Goal: Task Accomplishment & Management: Complete application form

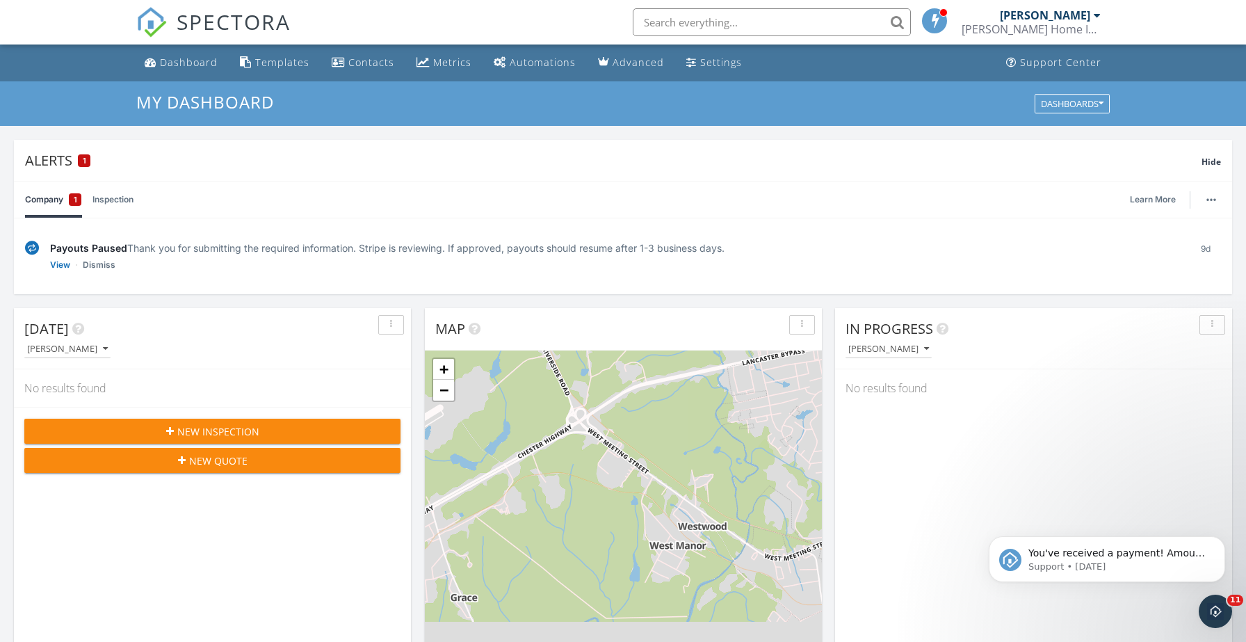
click at [239, 429] on span "New Inspection" at bounding box center [218, 431] width 82 height 15
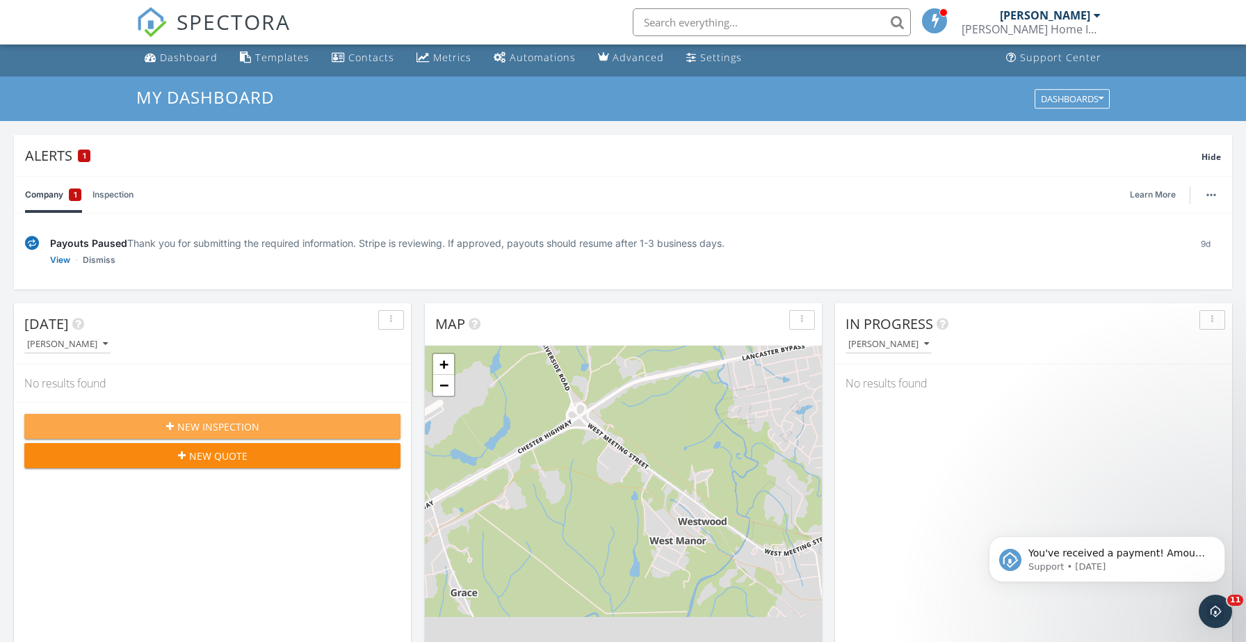
scroll to position [1, 0]
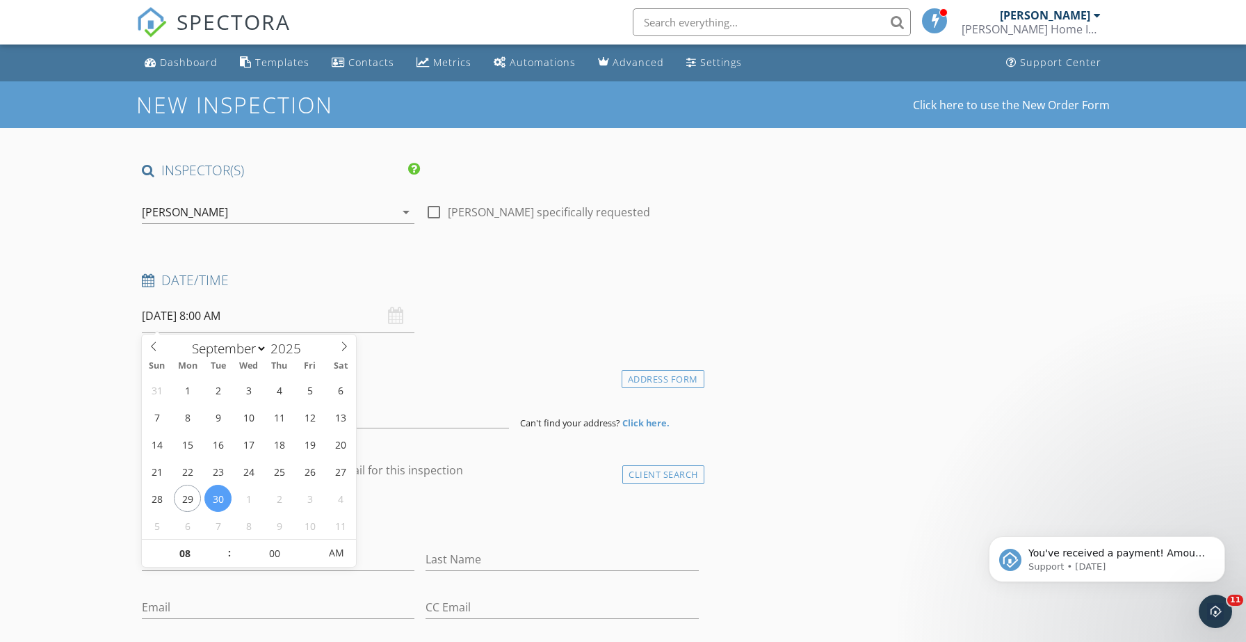
drag, startPoint x: 199, startPoint y: 311, endPoint x: 127, endPoint y: 314, distance: 73.0
select select "9"
click at [344, 345] on icon at bounding box center [344, 346] width 10 height 10
type input "[DATE] 8:00 AM"
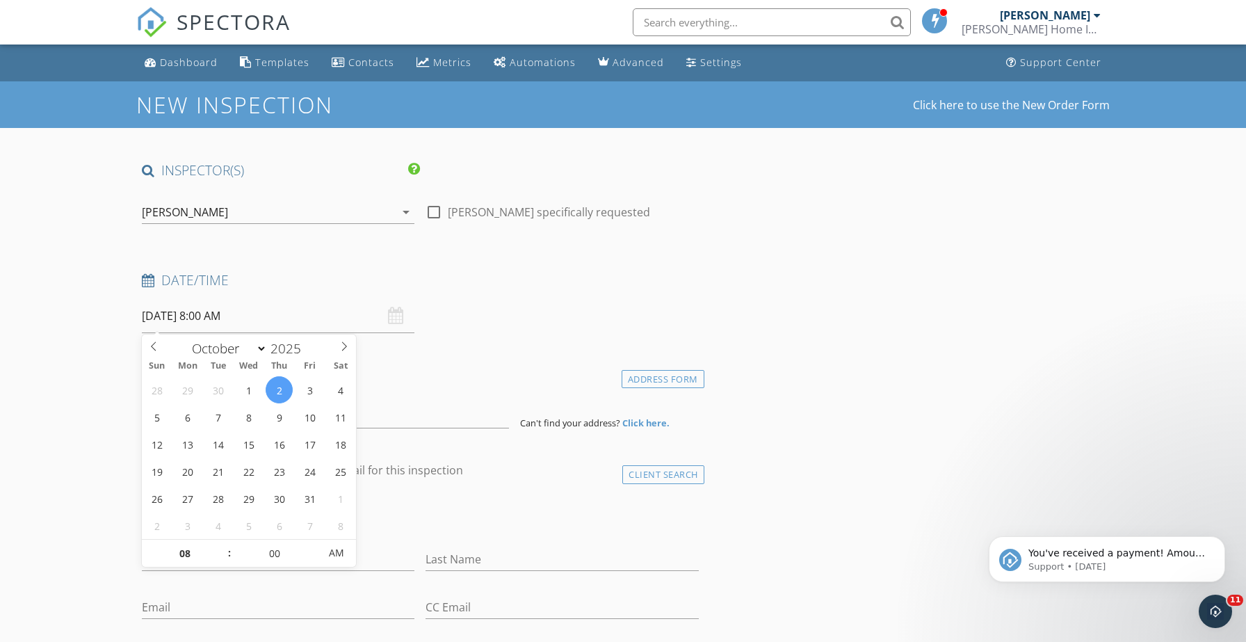
click at [221, 315] on input "[DATE] 8:00 AM" at bounding box center [278, 316] width 272 height 34
drag, startPoint x: 227, startPoint y: 315, endPoint x: 207, endPoint y: 313, distance: 19.6
click at [205, 312] on input "[DATE] 8:00 AM" at bounding box center [278, 316] width 272 height 34
click at [254, 313] on input "[DATE] 8:00 AM" at bounding box center [278, 316] width 272 height 34
type input "09"
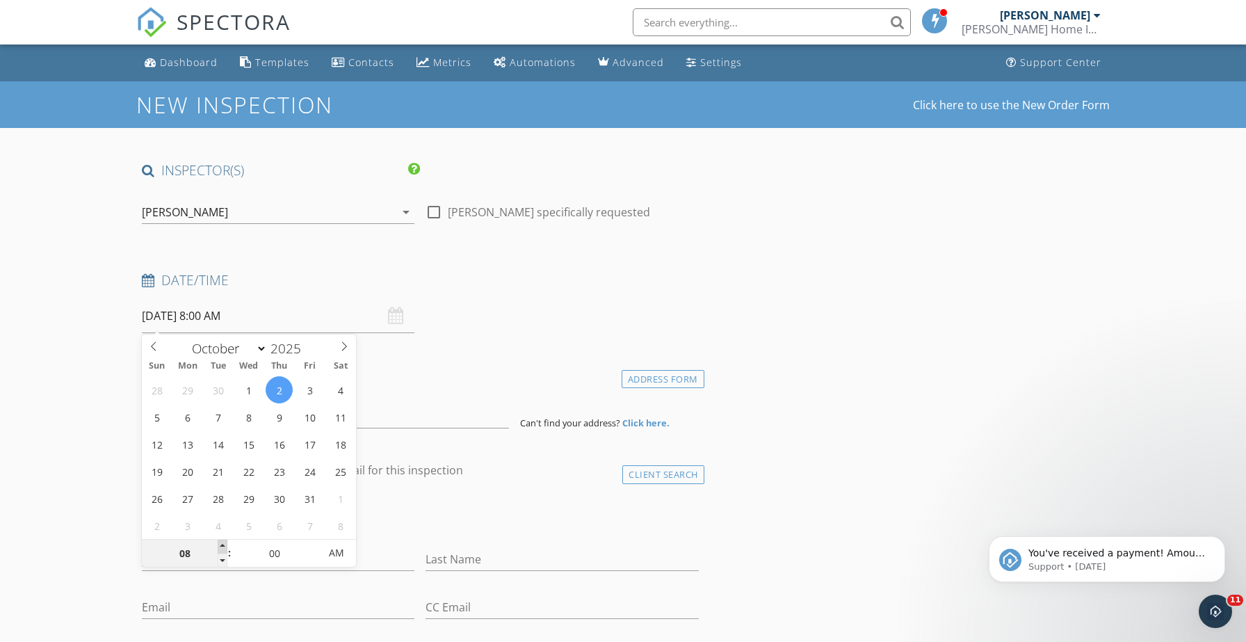
type input "[DATE] 9:00 AM"
click at [224, 545] on span at bounding box center [223, 546] width 10 height 14
type input "10"
type input "[DATE] 10:00 AM"
click at [224, 545] on span at bounding box center [223, 546] width 10 height 14
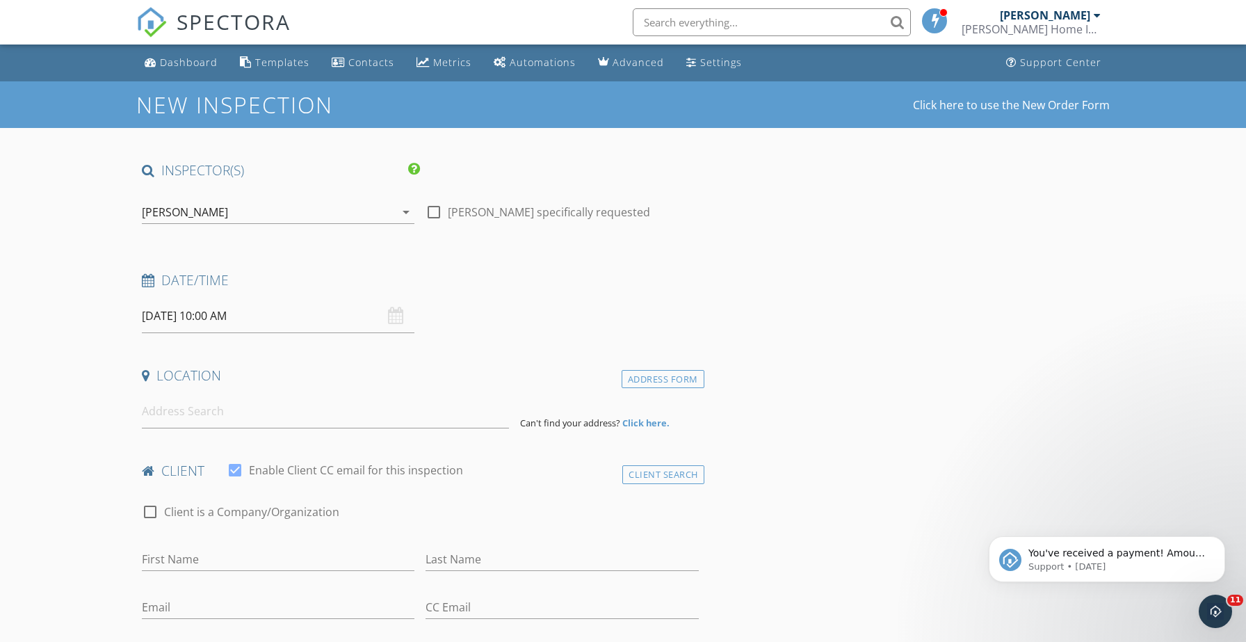
click at [455, 388] on div "Location" at bounding box center [420, 380] width 568 height 28
click at [230, 413] on input at bounding box center [325, 411] width 367 height 34
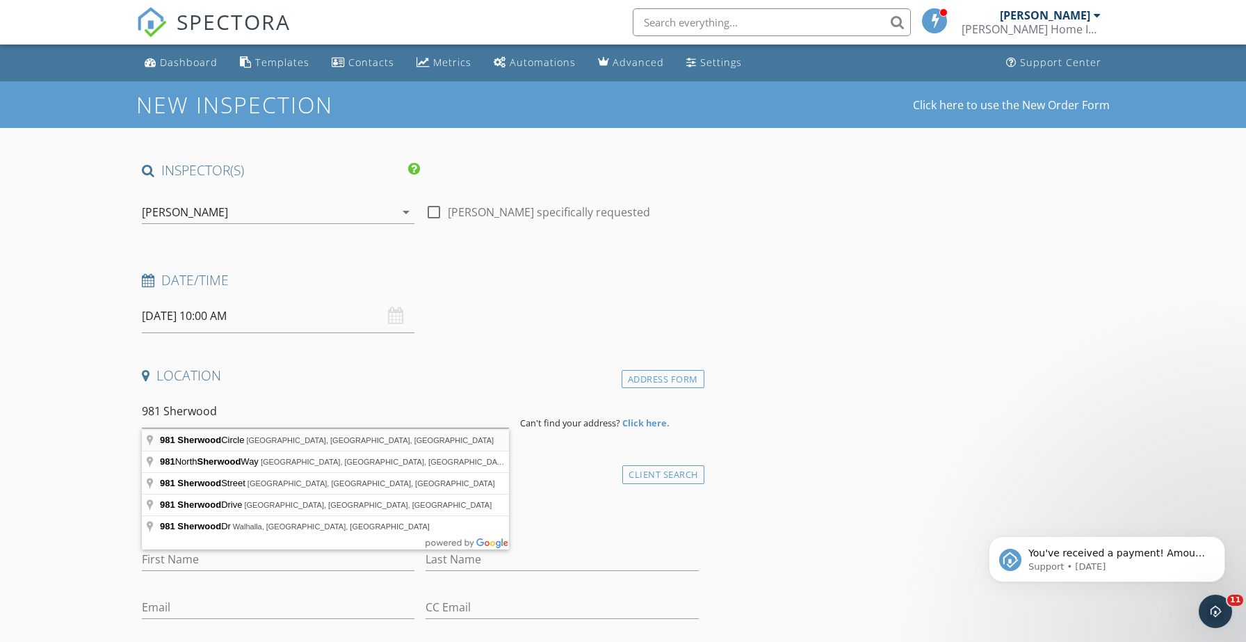
type input "[STREET_ADDRESS]"
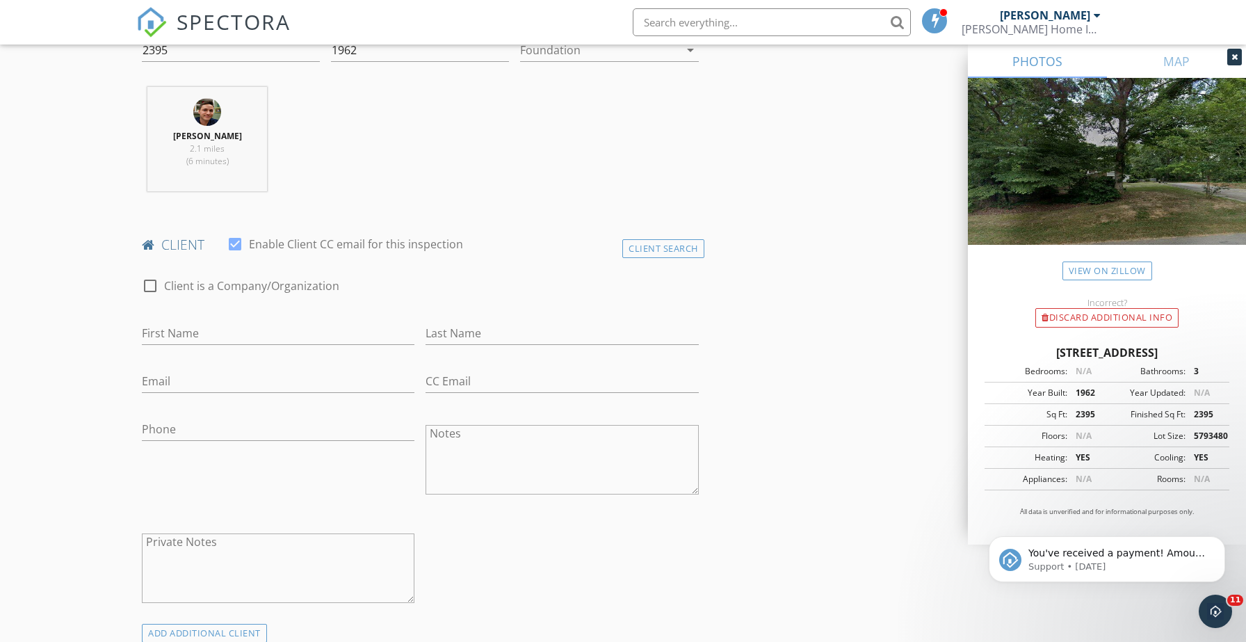
scroll to position [512, 0]
click at [205, 330] on input "First Name" at bounding box center [278, 331] width 272 height 23
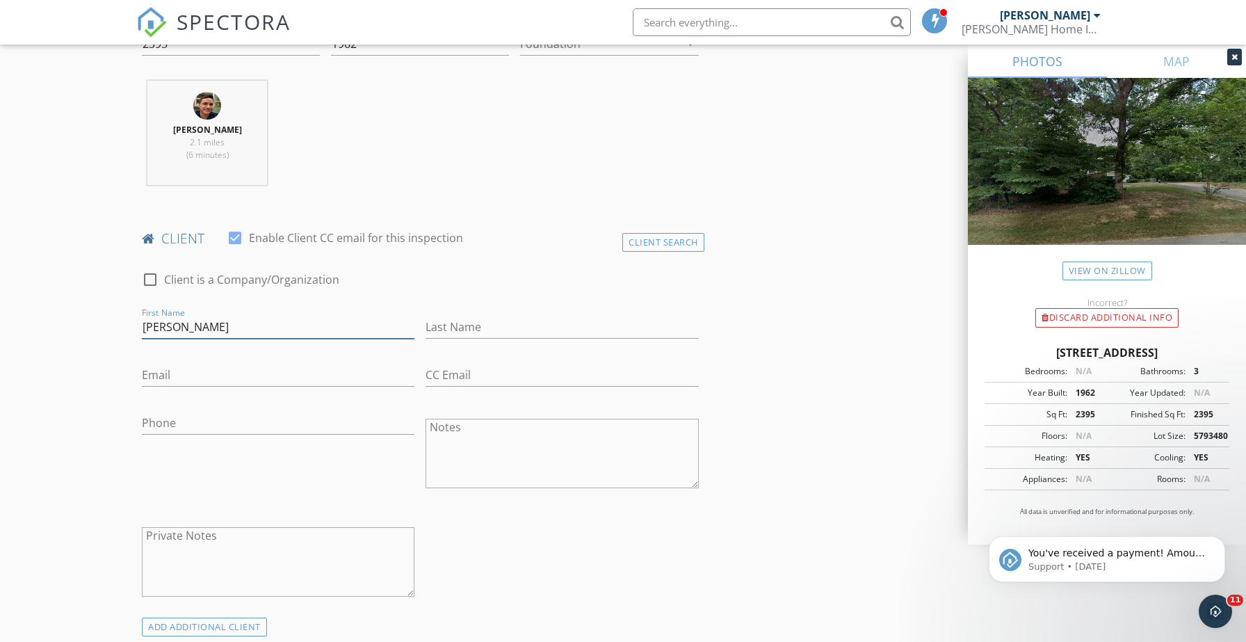
type input "[PERSON_NAME]"
click at [505, 329] on input "Last Name" at bounding box center [561, 327] width 272 height 23
type input "Outlaw"
type input "[EMAIL_ADDRESS][DOMAIN_NAME]"
click at [585, 364] on input "CC Email" at bounding box center [561, 375] width 272 height 23
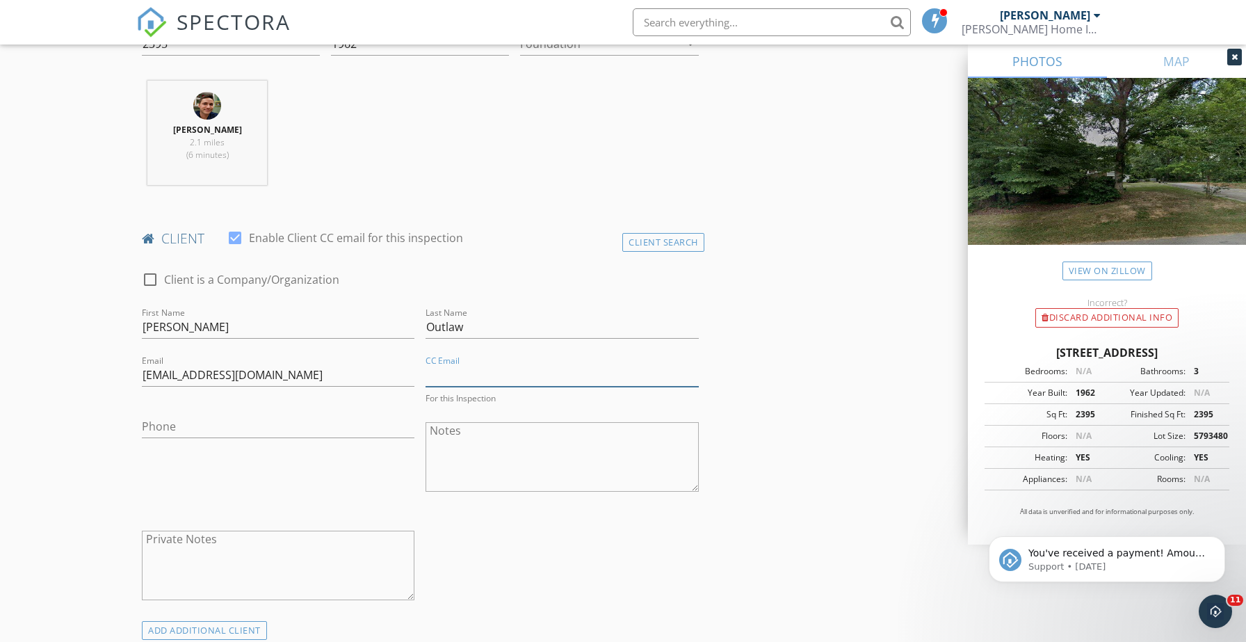
scroll to position [517, 0]
drag, startPoint x: 439, startPoint y: 371, endPoint x: 446, endPoint y: 373, distance: 7.1
click at [440, 370] on input "[EMAIL_ADDRESS][DOMAIN_NAME]" at bounding box center [561, 374] width 272 height 23
type input "[EMAIL_ADDRESS][DOMAIN_NAME]"
click at [242, 426] on input "Phone" at bounding box center [278, 425] width 272 height 23
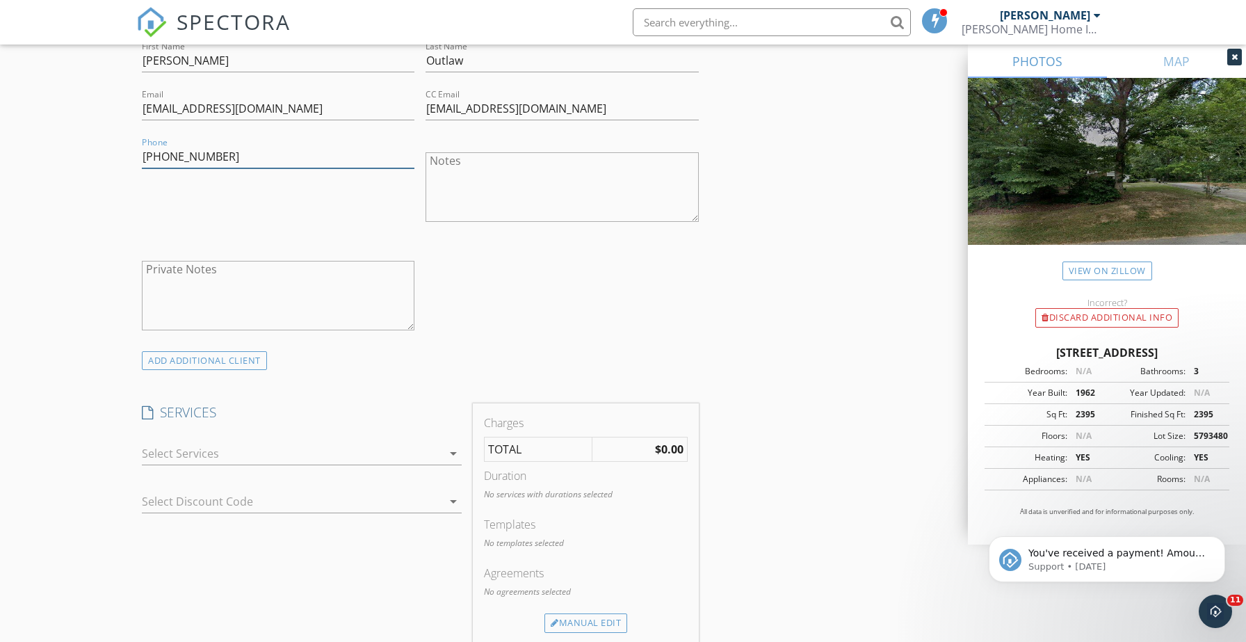
type input "[PHONE_NUMBER]"
click at [348, 451] on div at bounding box center [292, 453] width 300 height 22
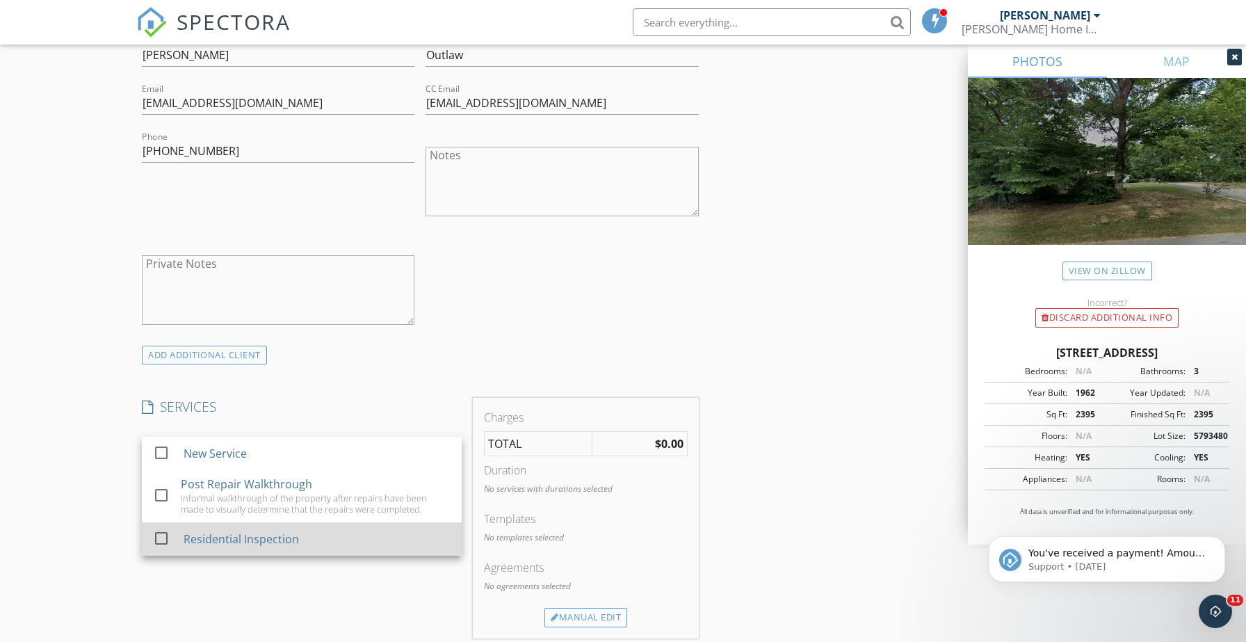
click at [243, 535] on div "Residential Inspection" at bounding box center [240, 538] width 115 height 17
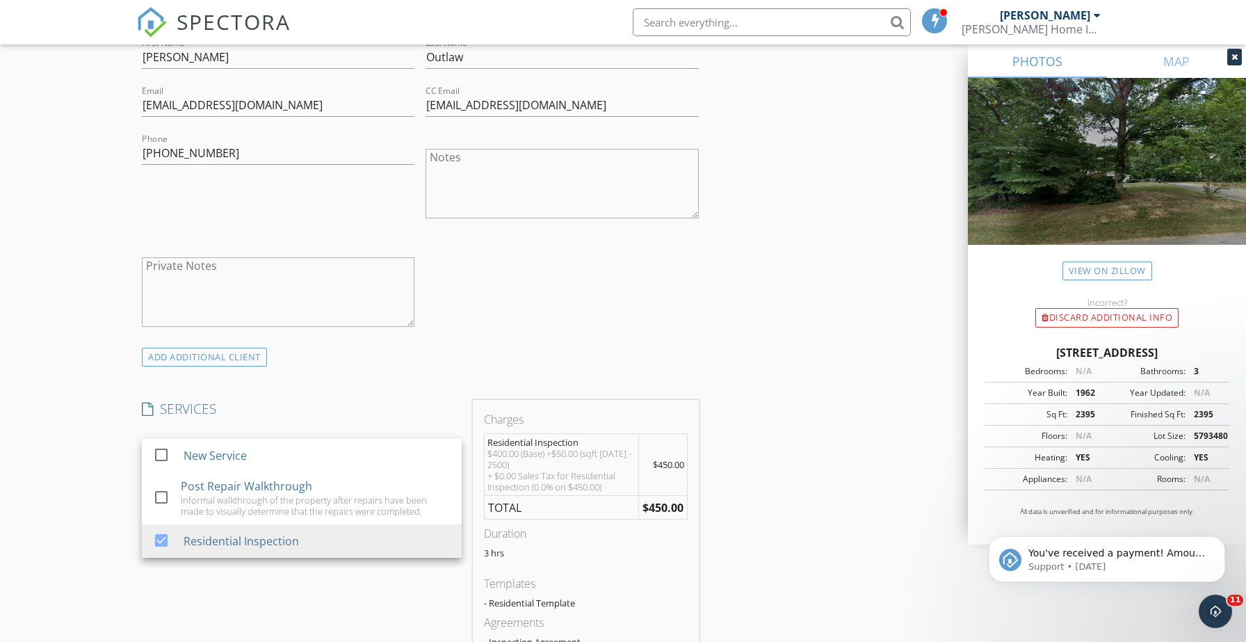
scroll to position [870, 0]
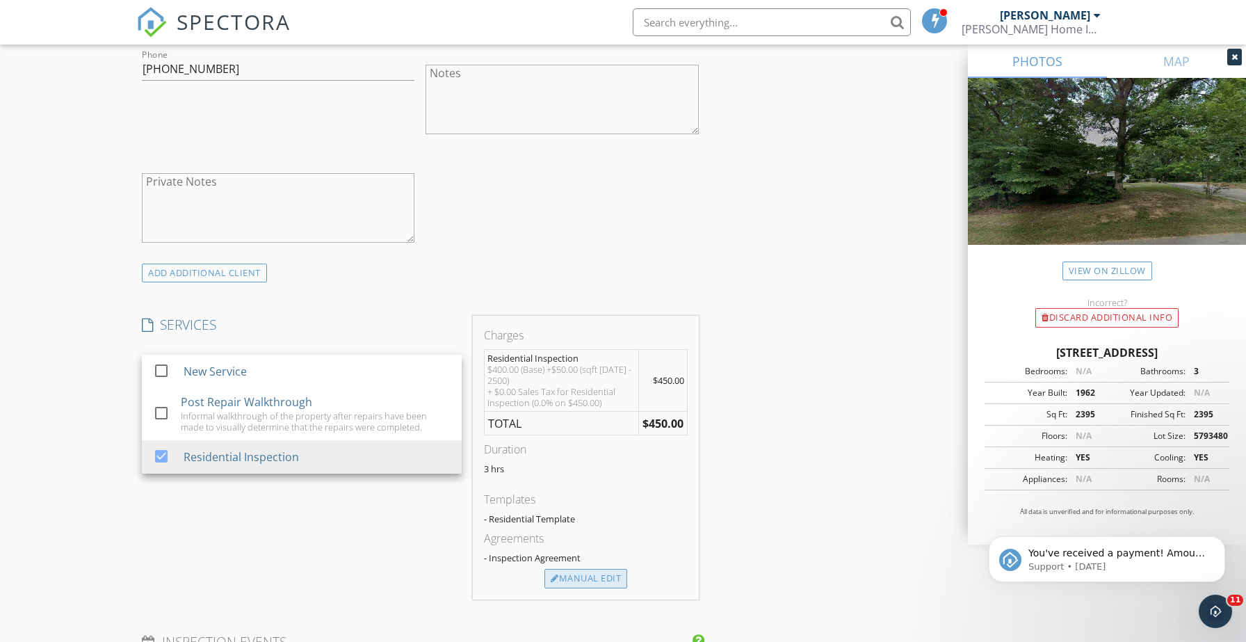
click at [594, 581] on div "Manual Edit" at bounding box center [585, 578] width 83 height 19
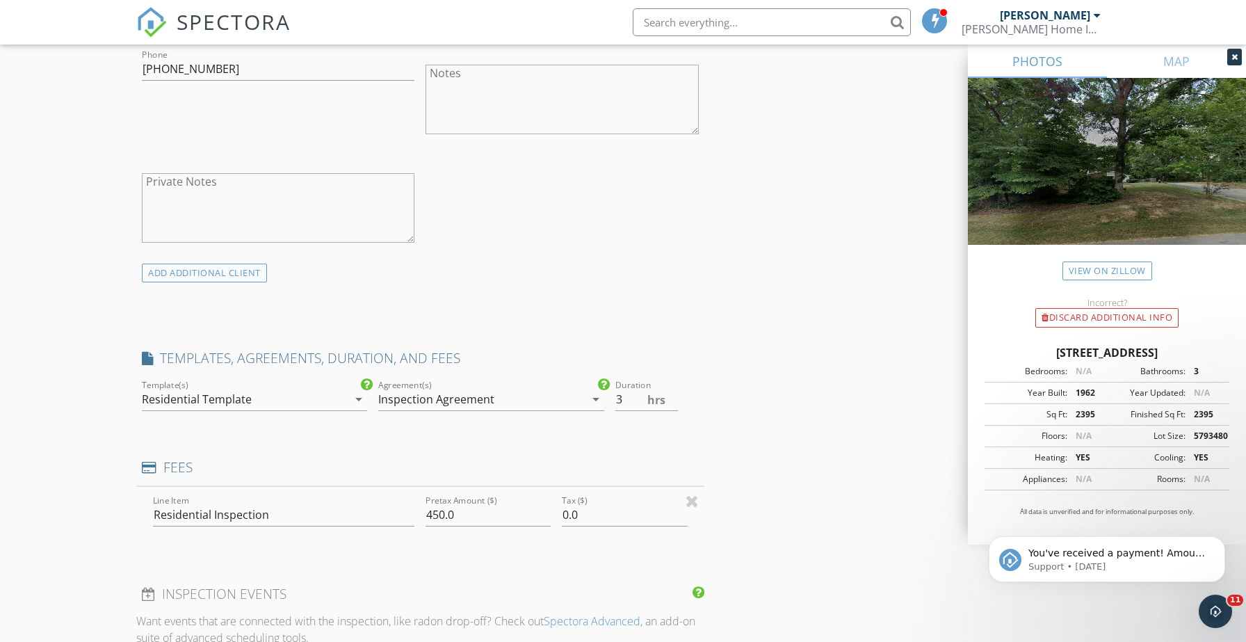
scroll to position [867, 0]
type input "0"
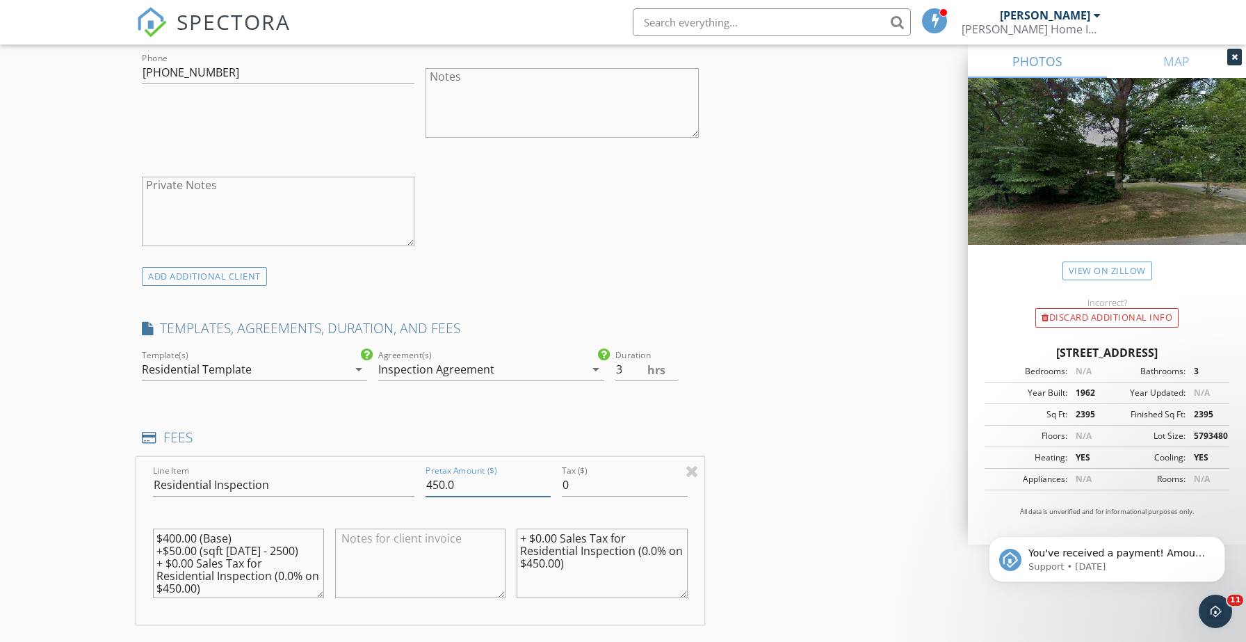
scroll to position [864, 0]
drag, startPoint x: 461, startPoint y: 482, endPoint x: 383, endPoint y: 478, distance: 78.0
click at [383, 478] on div "Line Item Residential Inspection Pretax Amount ($) 450.0 Tax ($) 0 $400.00 (Bas…" at bounding box center [420, 543] width 568 height 168
type input "425"
drag, startPoint x: 217, startPoint y: 591, endPoint x: 83, endPoint y: 515, distance: 153.5
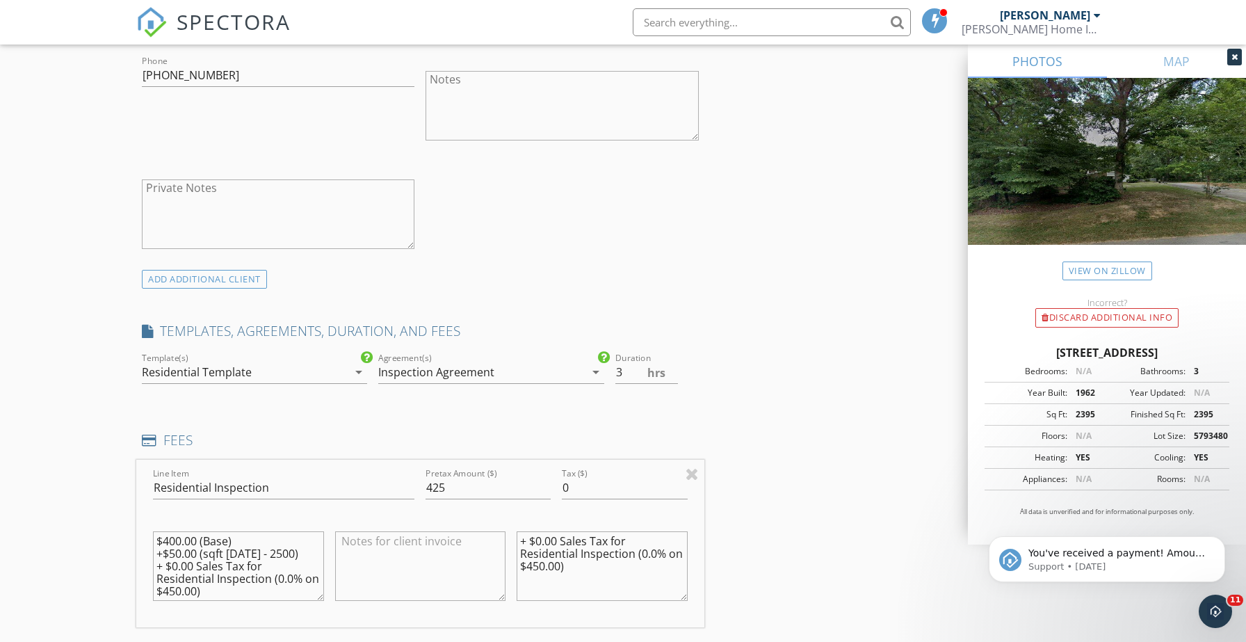
click at [83, 515] on div "New Inspection Click here to use the New Order Form INSPECTOR(S) check_box [PER…" at bounding box center [623, 543] width 1246 height 2653
drag, startPoint x: 574, startPoint y: 564, endPoint x: 479, endPoint y: 524, distance: 103.4
click at [479, 524] on div "Line Item Residential Inspection Pretax Amount ($) 425 Tax ($) 0 + $0.00 Sales …" at bounding box center [420, 542] width 568 height 168
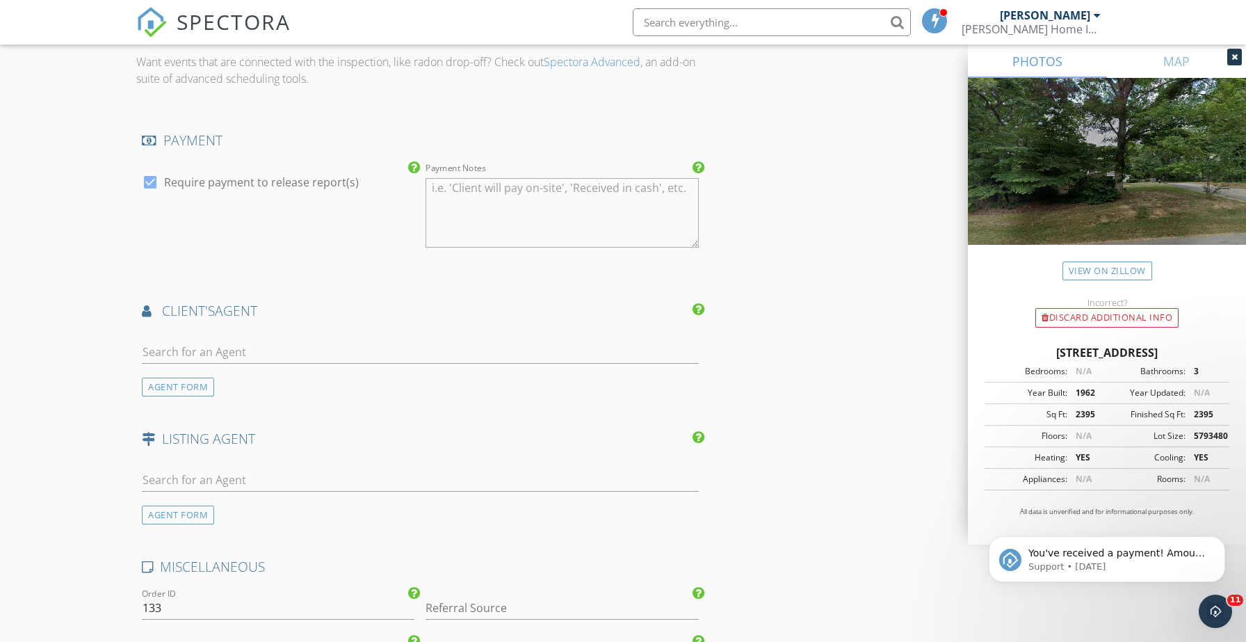
scroll to position [1586, 0]
click at [248, 474] on input "text" at bounding box center [420, 479] width 557 height 23
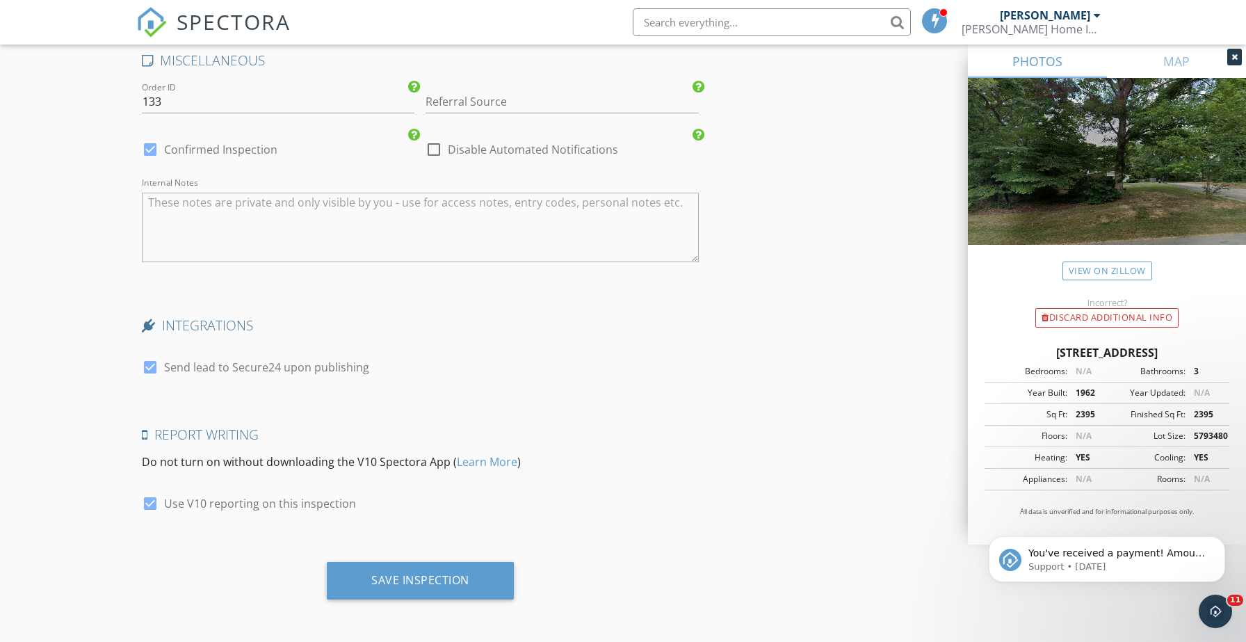
scroll to position [2092, 0]
type input "[PERSON_NAME]"
click at [410, 585] on div "Save Inspection" at bounding box center [420, 579] width 98 height 14
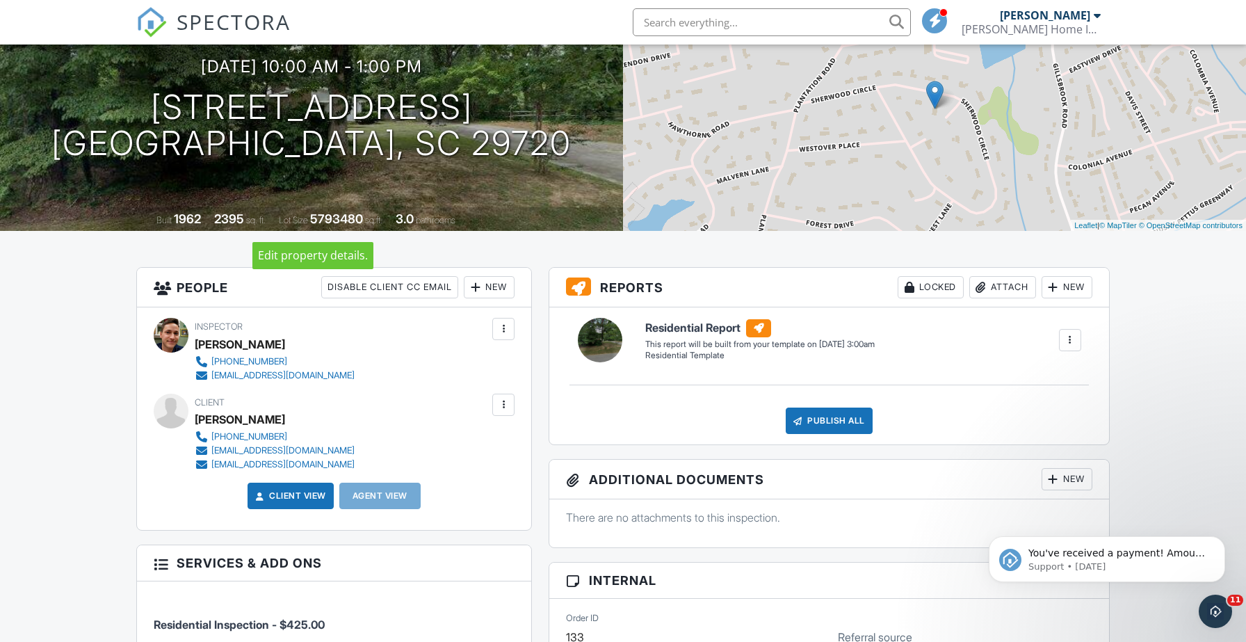
click at [0, 0] on div at bounding box center [0, 0] width 0 height 0
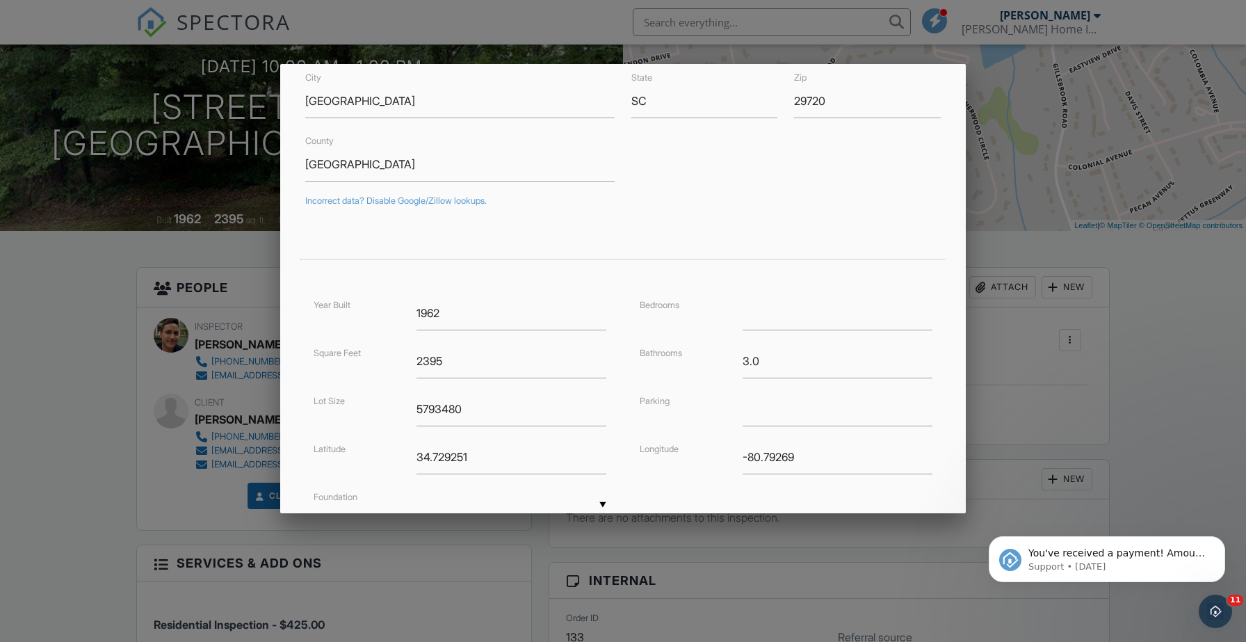
scroll to position [186, 0]
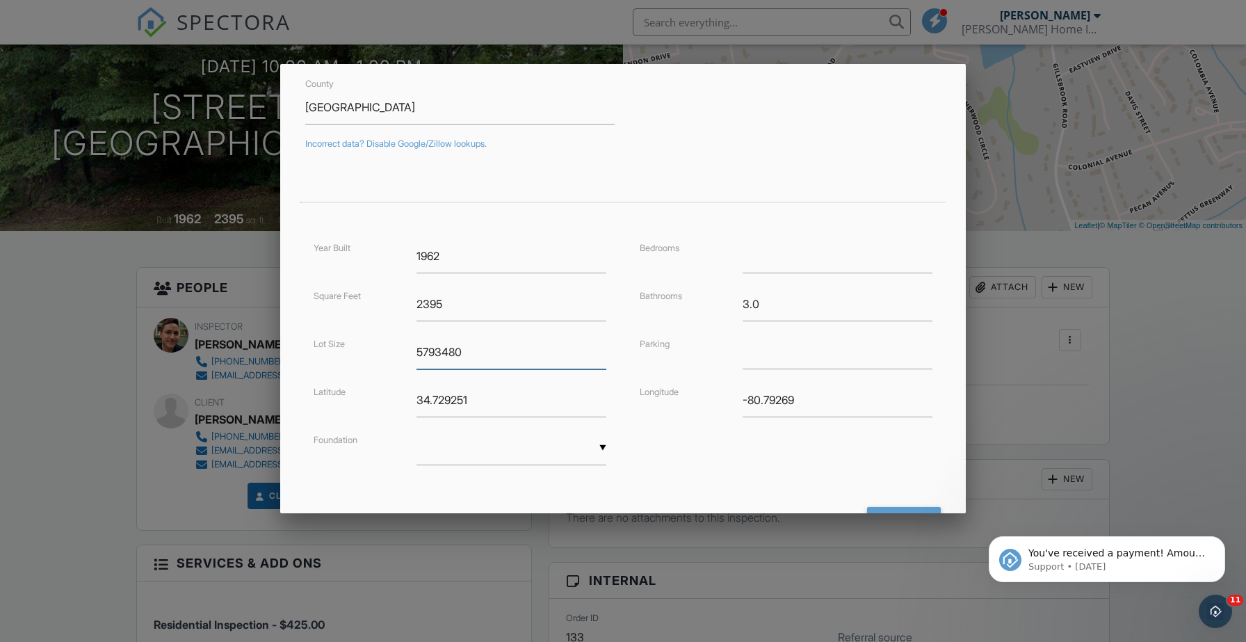
drag, startPoint x: 478, startPoint y: 351, endPoint x: 330, endPoint y: 341, distance: 148.4
click at [330, 341] on div "Lot Size 5793480" at bounding box center [459, 352] width 309 height 34
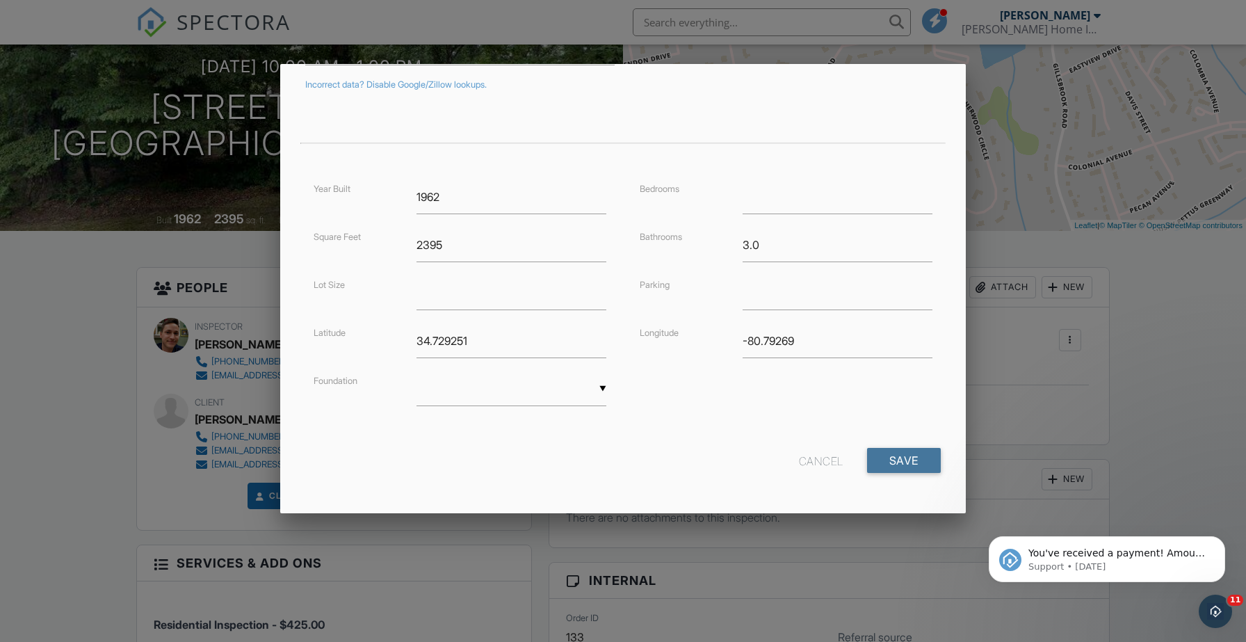
click at [926, 457] on input "Save" at bounding box center [904, 460] width 74 height 25
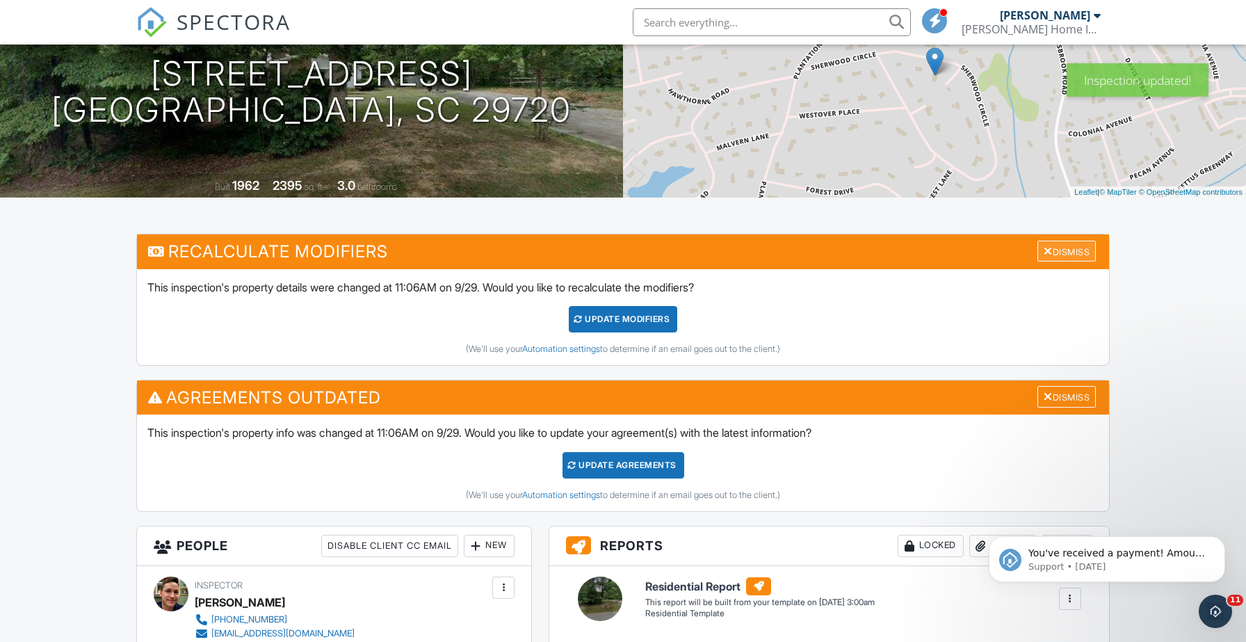
click at [1076, 253] on div "Dismiss" at bounding box center [1066, 251] width 58 height 22
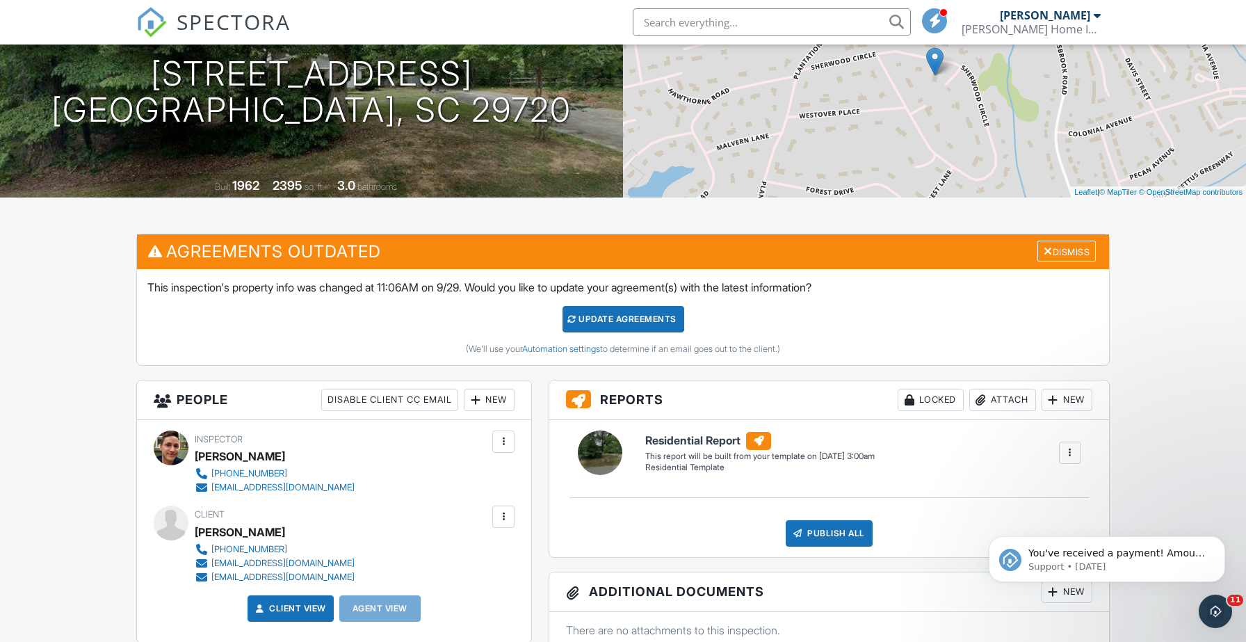
click at [1076, 253] on div "Dismiss" at bounding box center [1066, 251] width 58 height 22
